Goal: Information Seeking & Learning: Check status

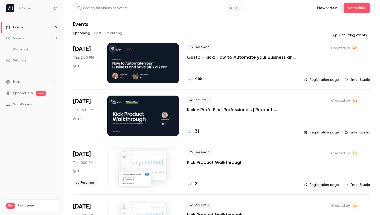
click at [349, 80] on link "Enter Studio" at bounding box center [356, 79] width 25 height 5
click at [96, 30] on button "Past" at bounding box center [97, 33] width 7 height 8
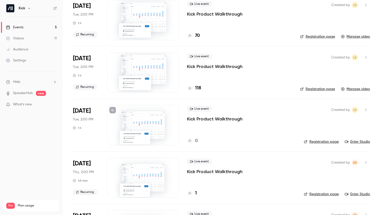
scroll to position [303, 0]
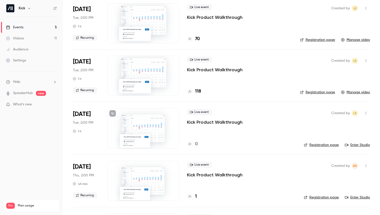
click at [202, 91] on div "118" at bounding box center [239, 91] width 105 height 7
click at [199, 91] on h4 "118" at bounding box center [198, 91] width 6 height 7
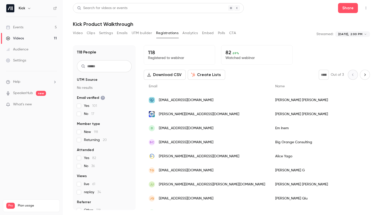
click at [219, 32] on button "Polls" at bounding box center [221, 33] width 7 height 8
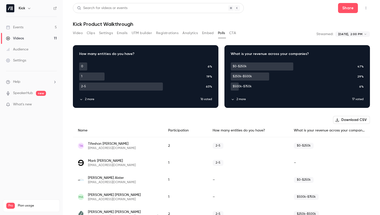
click at [86, 99] on button "2 more" at bounding box center [139, 99] width 121 height 5
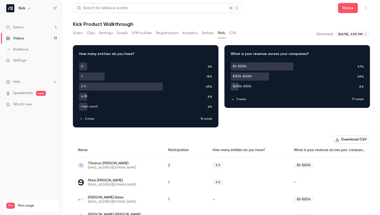
click at [235, 99] on button "2 more" at bounding box center [290, 99] width 121 height 5
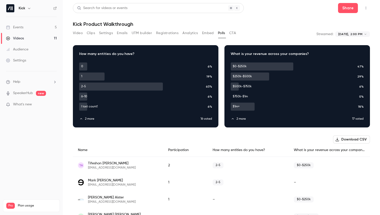
click at [239, 120] on button "2 more" at bounding box center [290, 119] width 121 height 5
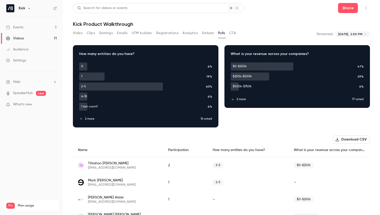
click at [241, 102] on div "Download image" at bounding box center [296, 76] width 145 height 62
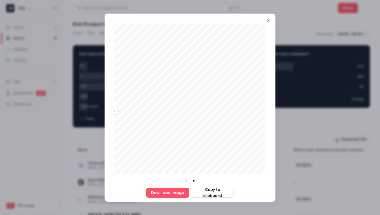
click at [269, 21] on icon "Close" at bounding box center [268, 21] width 6 height 4
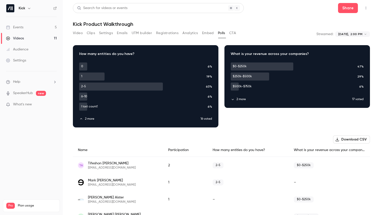
click at [239, 101] on button "2 more" at bounding box center [290, 99] width 121 height 5
